Goal: Information Seeking & Learning: Learn about a topic

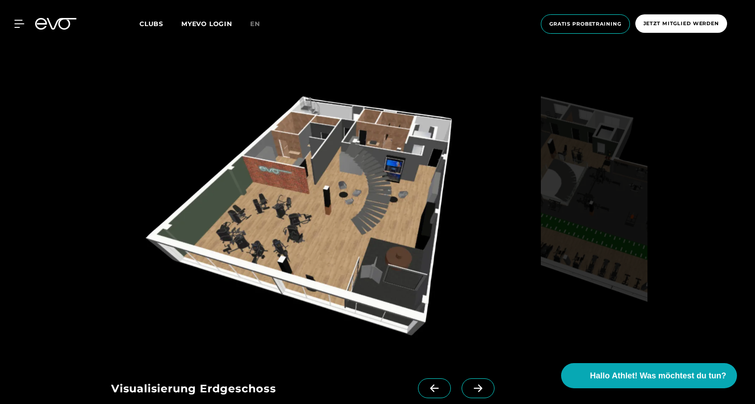
scroll to position [1080, 0]
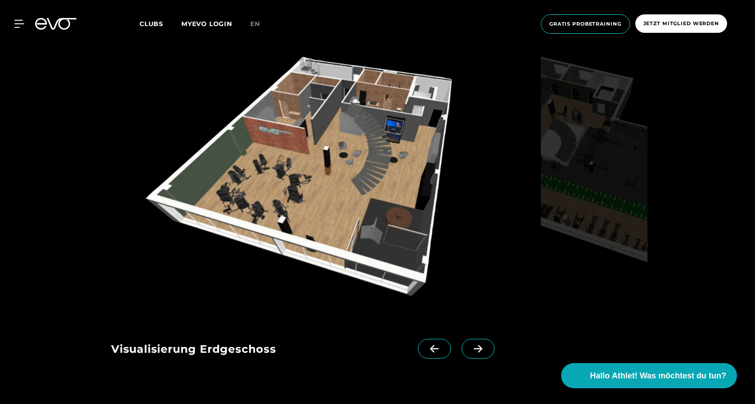
click at [346, 184] on img at bounding box center [324, 179] width 426 height 277
click at [464, 344] on span at bounding box center [478, 349] width 33 height 20
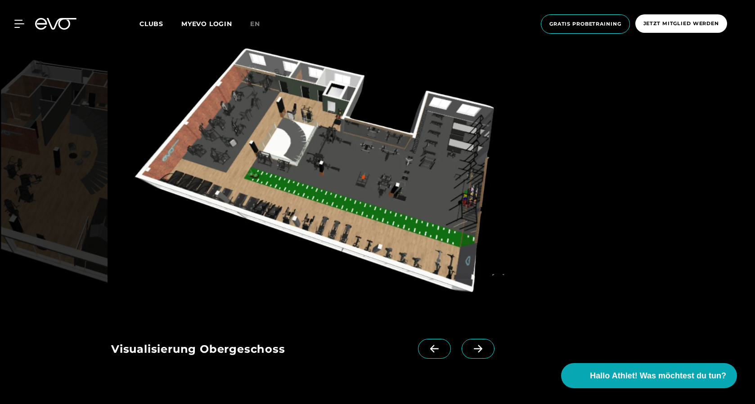
click at [464, 344] on span at bounding box center [478, 349] width 33 height 20
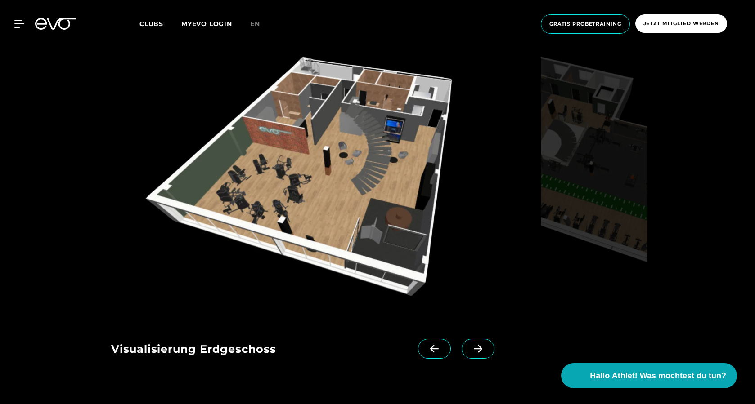
click at [461, 331] on div "Visualisierung Erdgeschoss Visualisierung Obergeschoss" at bounding box center [297, 347] width 373 height 58
click at [470, 346] on icon at bounding box center [478, 349] width 16 height 8
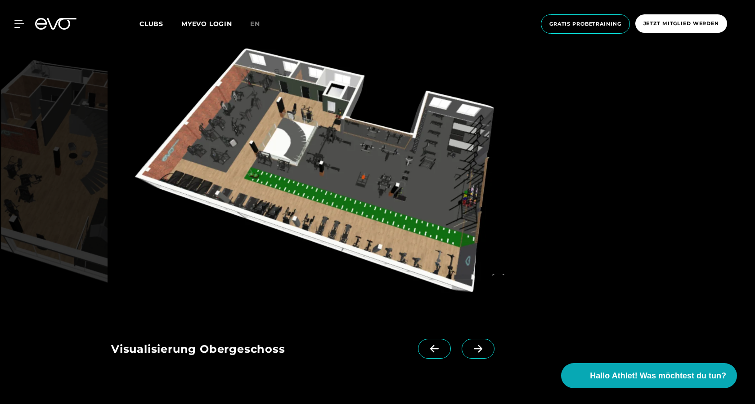
click at [470, 346] on icon at bounding box center [478, 349] width 16 height 8
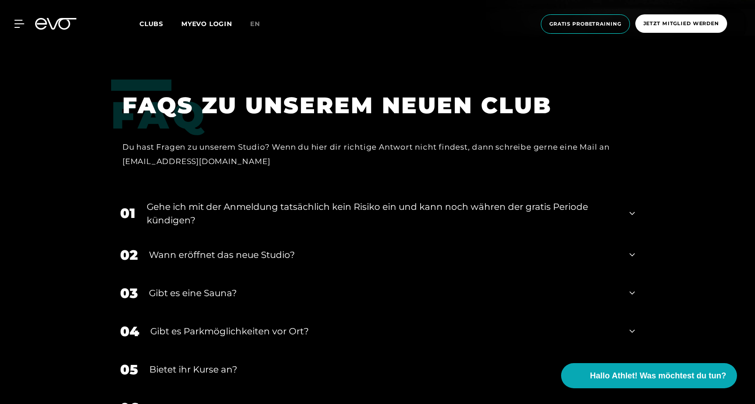
scroll to position [1845, 0]
click at [355, 216] on div "Gehe ich mit der Anmeldung tatsächlich kein Risiko ein und kann noch währen der…" at bounding box center [382, 213] width 471 height 27
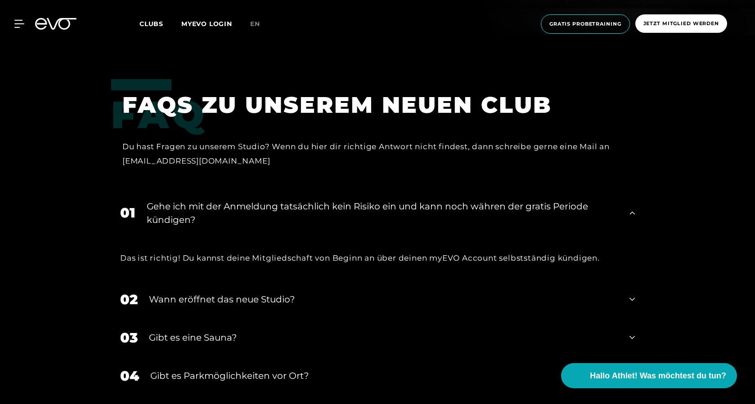
click at [355, 216] on div "Gehe ich mit der Anmeldung tatsächlich kein Risiko ein und kann noch währen der…" at bounding box center [382, 213] width 471 height 27
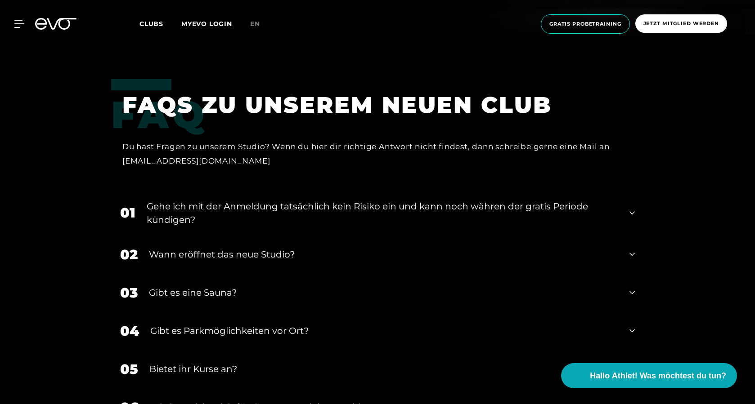
click at [284, 251] on div "Wann eröffnet das neue Studio?" at bounding box center [383, 254] width 469 height 13
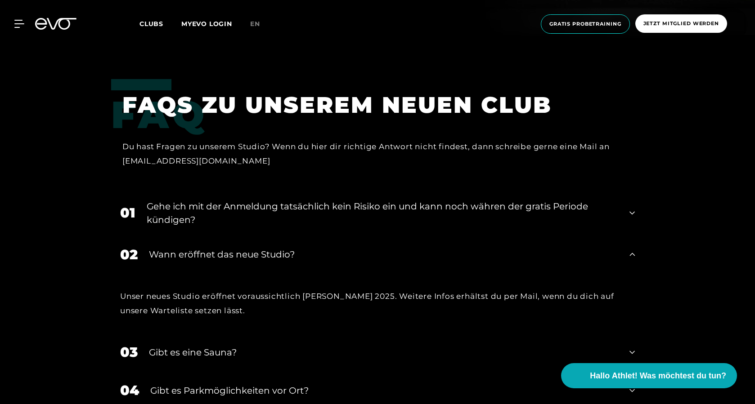
click at [284, 251] on div "Wann eröffnet das neue Studio?" at bounding box center [383, 254] width 469 height 13
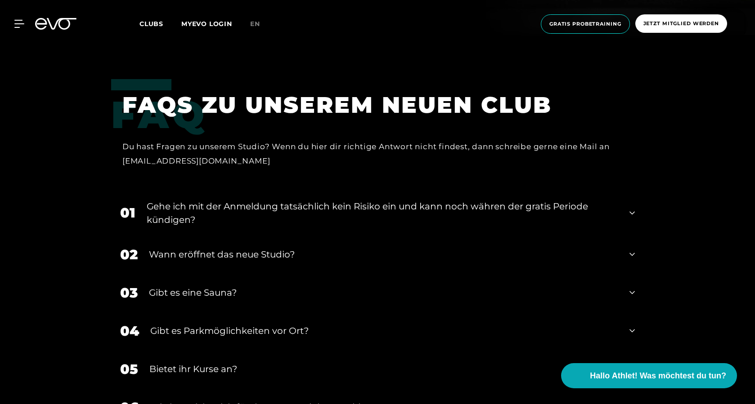
click at [253, 280] on div "03 Gibt es eine Sauna?" at bounding box center [377, 293] width 533 height 38
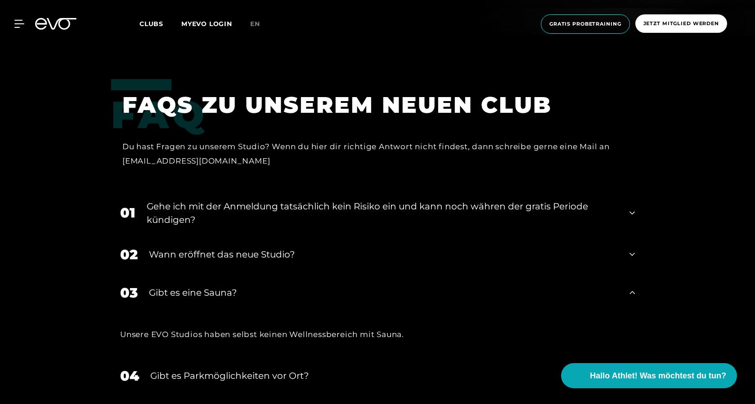
click at [253, 280] on div "03 Gibt es eine Sauna?" at bounding box center [377, 293] width 533 height 38
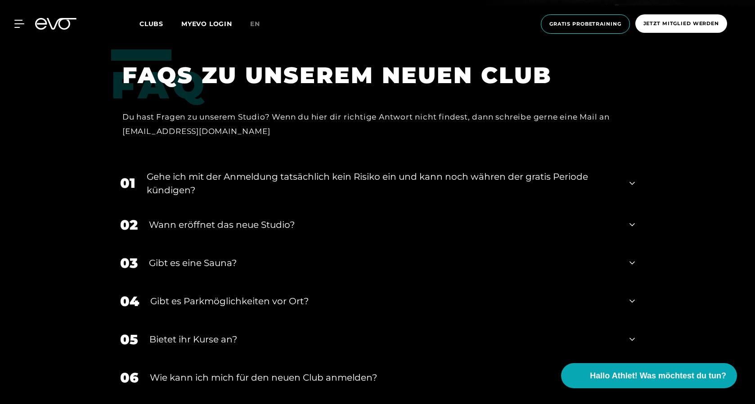
scroll to position [1890, 0]
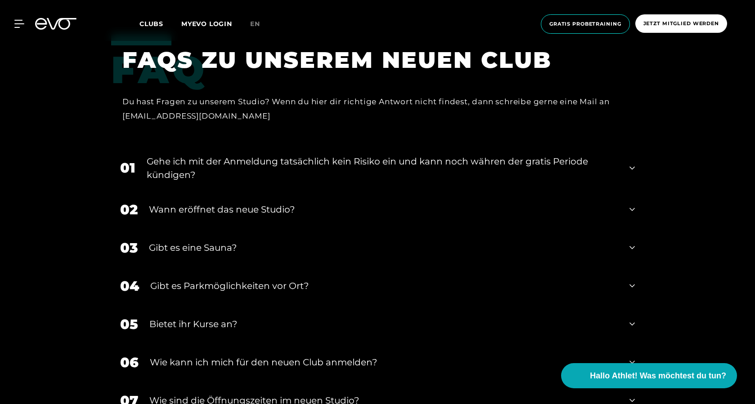
click at [245, 283] on div "Gibt es Parkmöglichkeiten vor Ort?" at bounding box center [384, 285] width 468 height 13
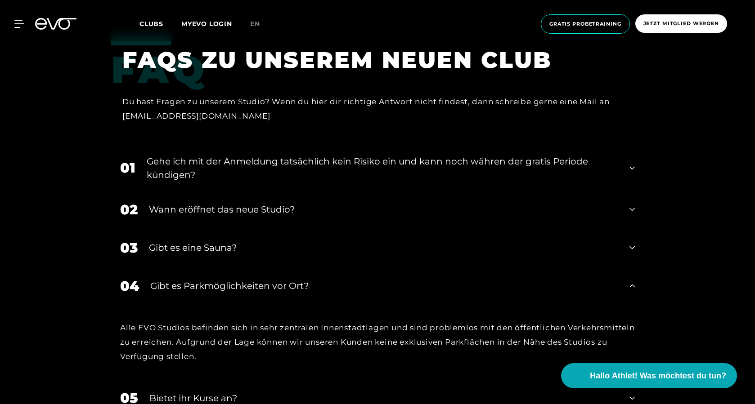
click at [249, 287] on div "Gibt es Parkmöglichkeiten vor Ort?" at bounding box center [384, 285] width 468 height 13
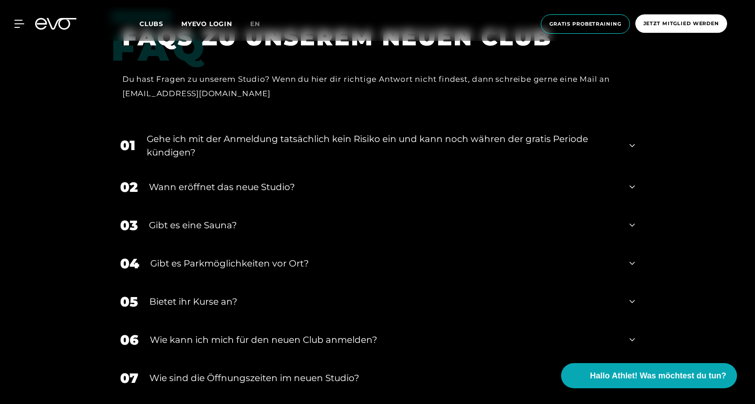
scroll to position [1935, 0]
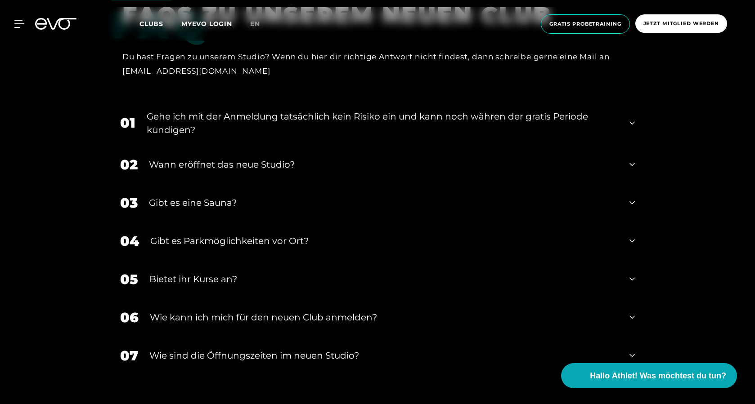
click at [248, 275] on div "Bietet ihr Kurse an?" at bounding box center [383, 279] width 469 height 13
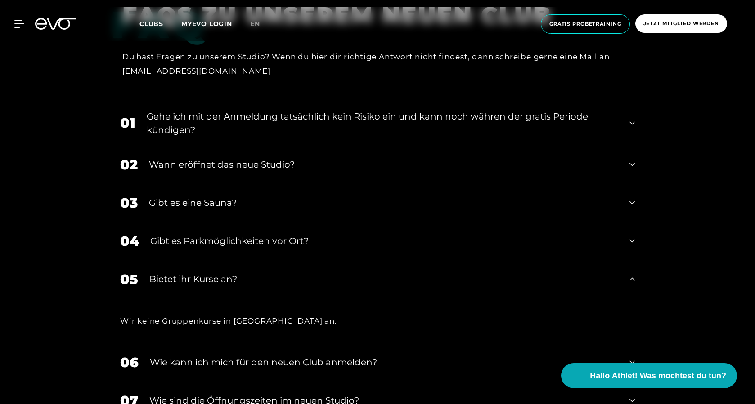
click at [248, 273] on div "Bietet ihr Kurse an?" at bounding box center [383, 279] width 469 height 13
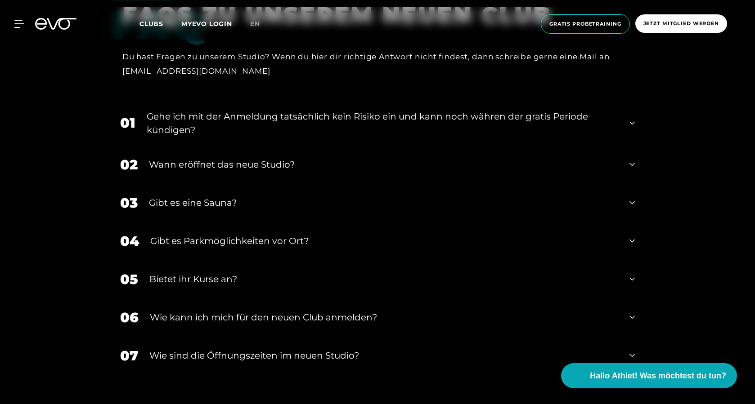
click at [250, 307] on div "06 Wie kann ich mich für den neuen Club anmelden?" at bounding box center [377, 318] width 533 height 38
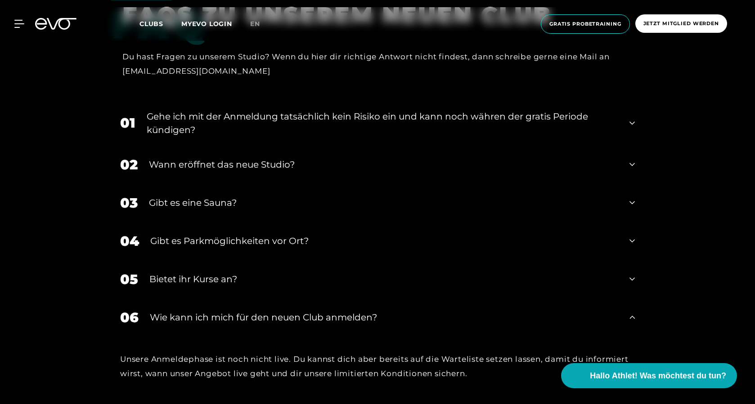
click at [250, 307] on div "06 Wie kann ich mich für den neuen Club anmelden?" at bounding box center [377, 318] width 533 height 38
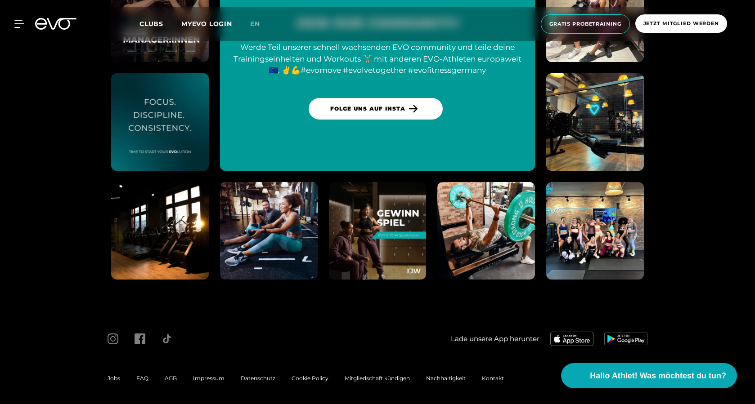
scroll to position [2541, 0]
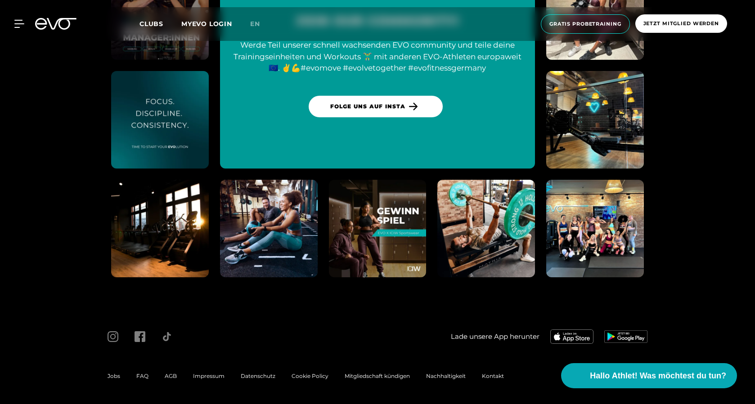
click at [106, 374] on div "Jobs" at bounding box center [113, 376] width 29 height 11
click at [109, 376] on span "Jobs" at bounding box center [114, 376] width 13 height 7
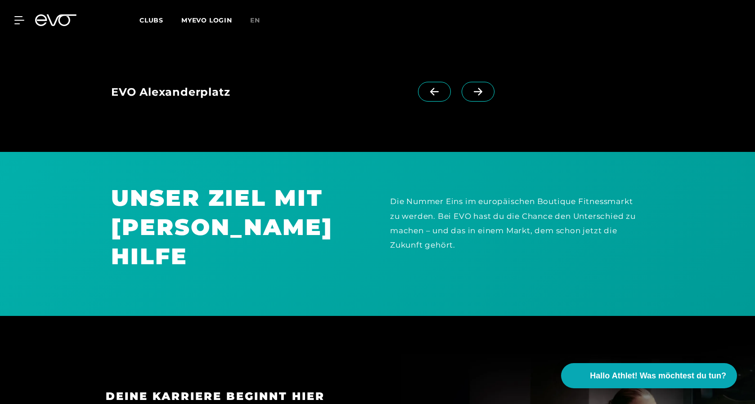
scroll to position [945, 0]
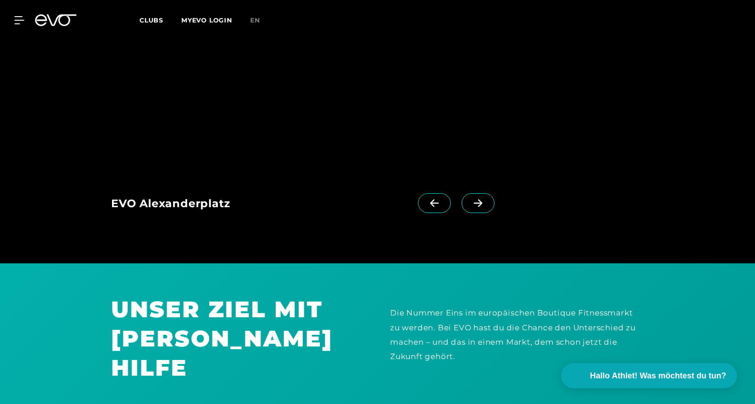
click at [470, 207] on icon at bounding box center [478, 203] width 16 height 8
click at [470, 206] on icon at bounding box center [478, 203] width 16 height 8
click at [470, 205] on icon at bounding box center [478, 203] width 16 height 8
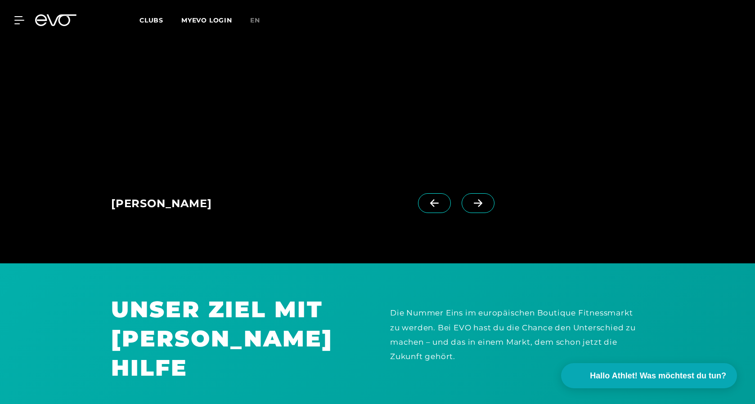
click at [470, 205] on icon at bounding box center [478, 203] width 16 height 8
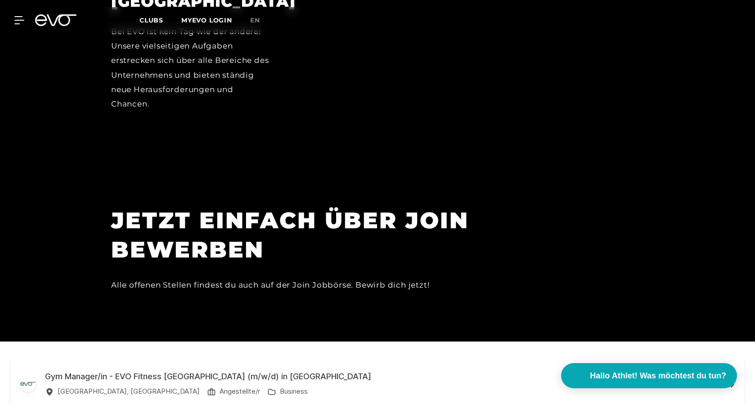
scroll to position [2834, 0]
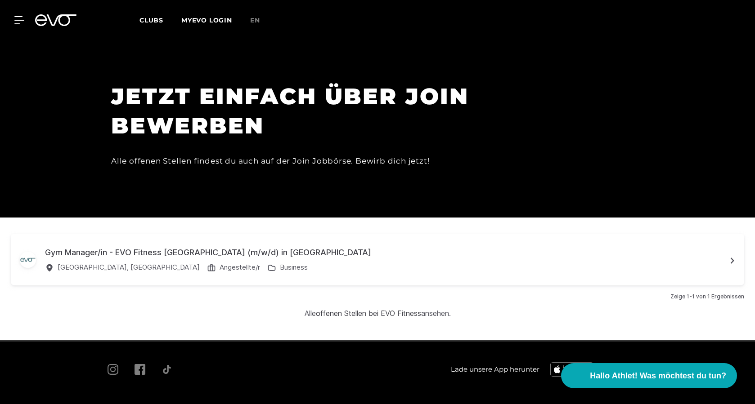
click at [255, 263] on div "[GEOGRAPHIC_DATA], [GEOGRAPHIC_DATA] Angestellte/r Business" at bounding box center [385, 270] width 681 height 14
